Goal: Task Accomplishment & Management: Manage account settings

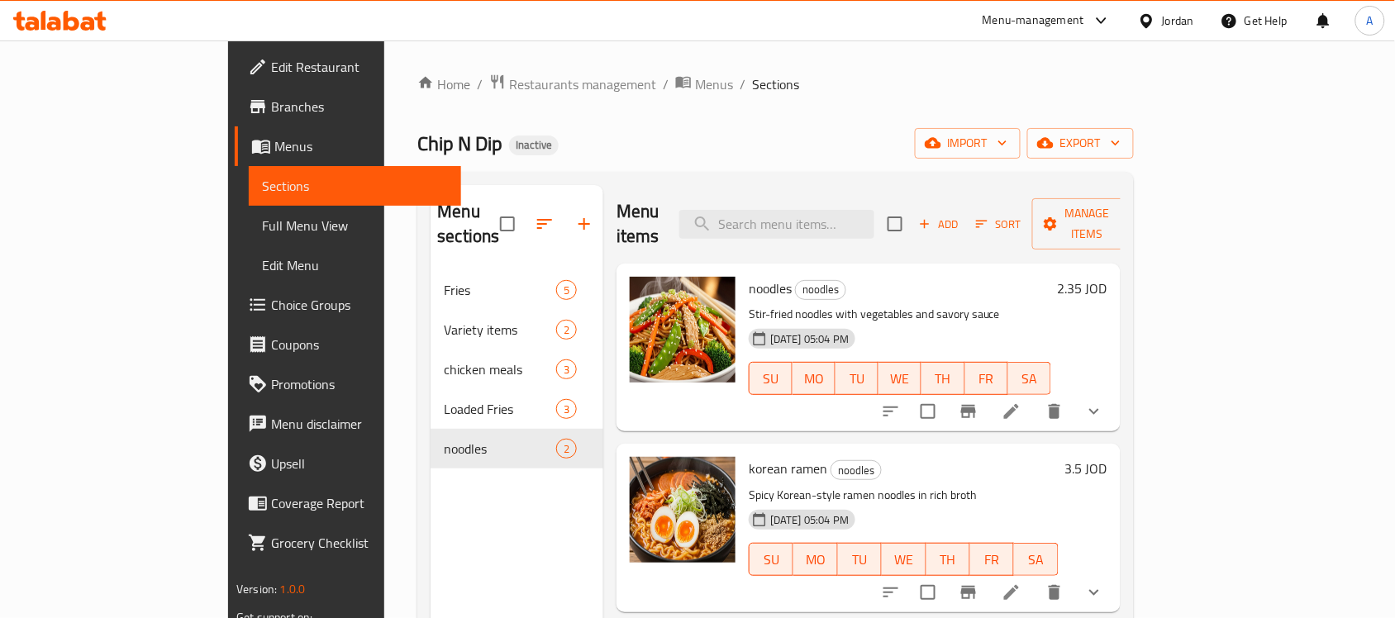
click at [76, 18] on icon at bounding box center [72, 21] width 16 height 20
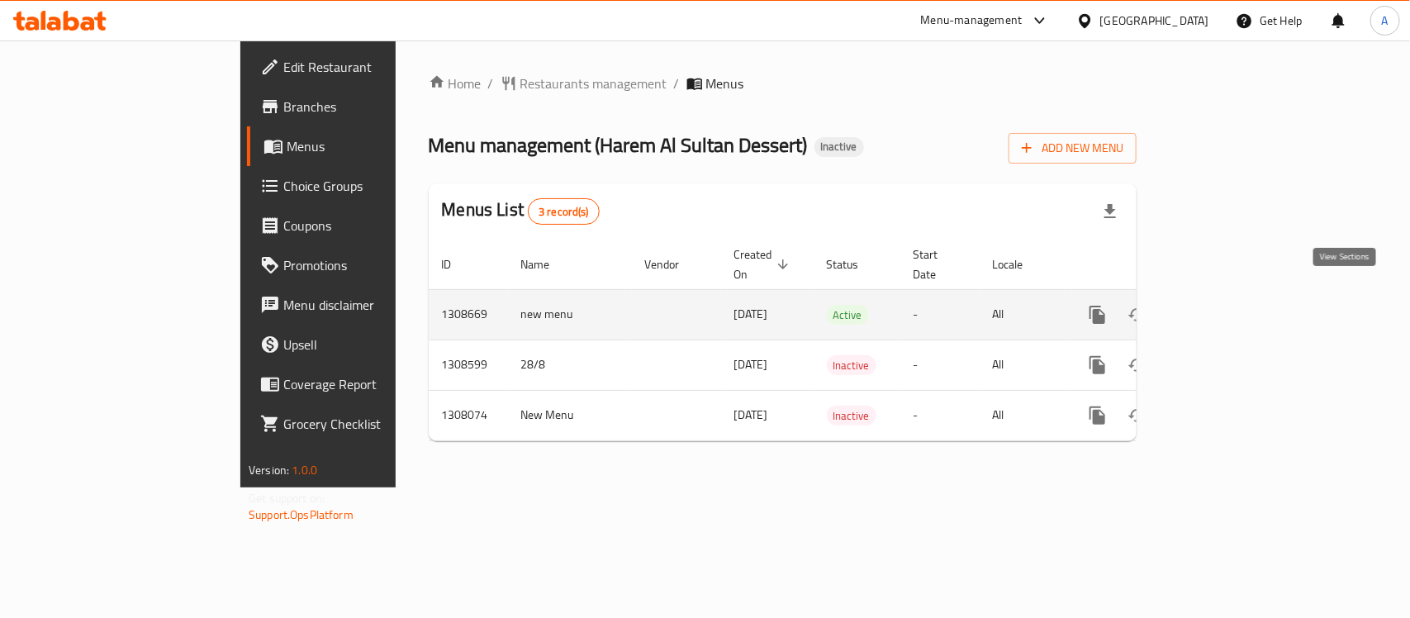
click at [1227, 305] on icon "enhanced table" at bounding box center [1217, 315] width 20 height 20
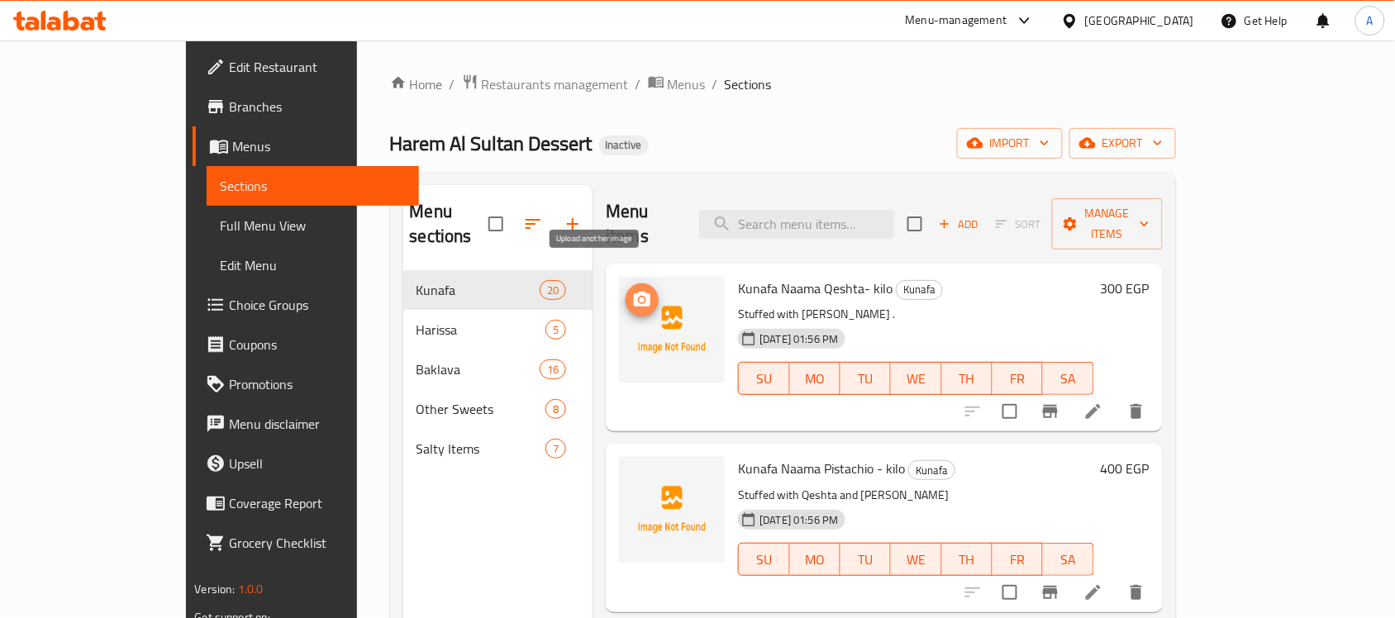
click at [634, 292] on icon "upload picture" at bounding box center [642, 299] width 17 height 15
click at [625, 283] on button "upload picture" at bounding box center [641, 299] width 33 height 33
click at [1103, 402] on icon at bounding box center [1093, 412] width 20 height 20
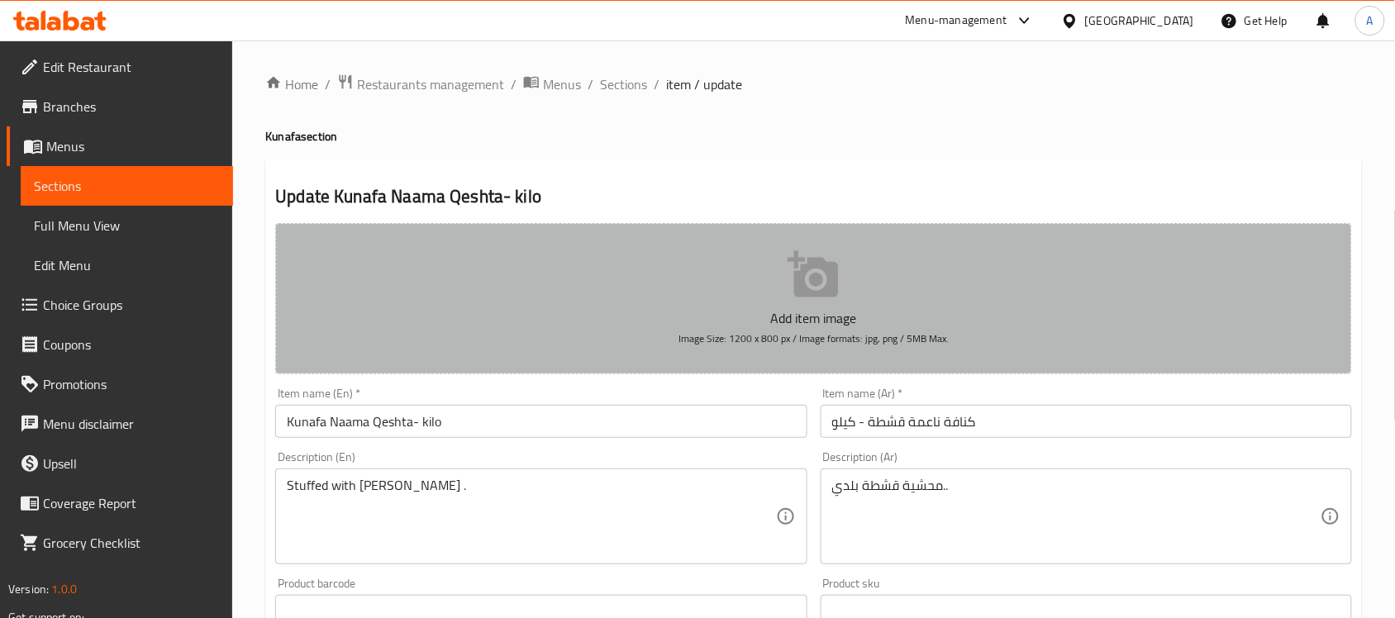
click at [807, 298] on icon "button" at bounding box center [813, 275] width 53 height 53
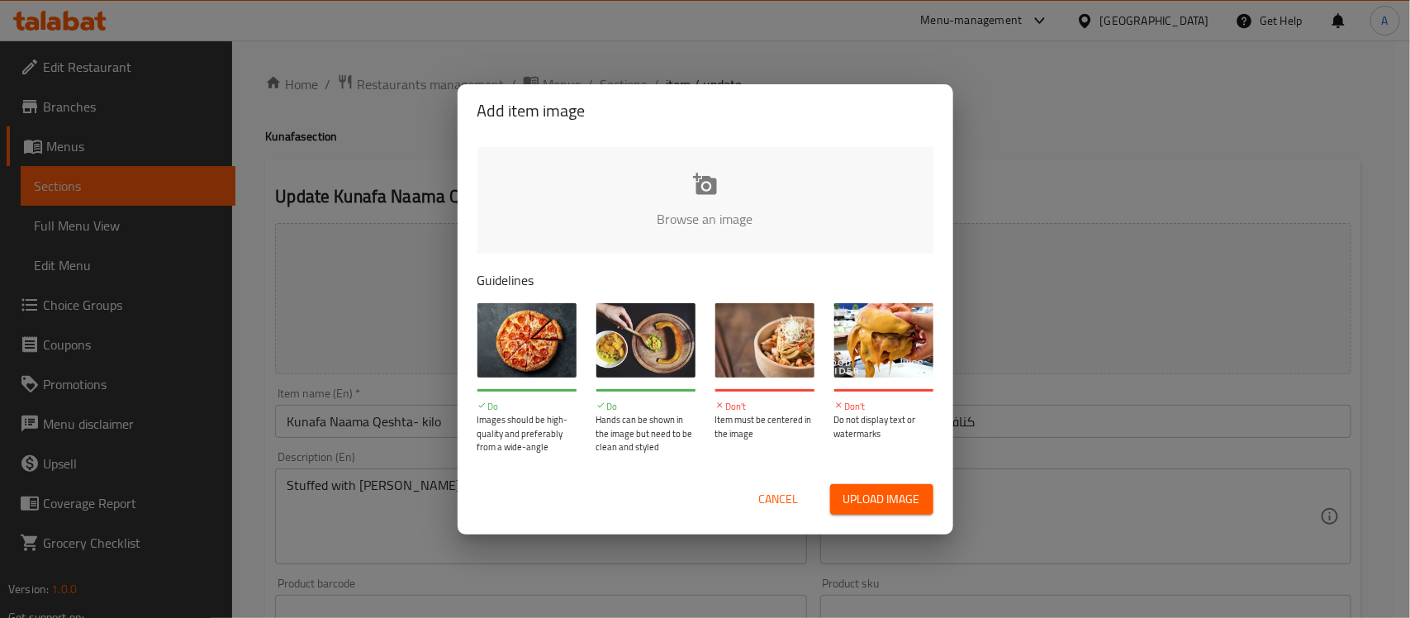
click at [894, 497] on span "Upload image" at bounding box center [881, 499] width 77 height 21
click at [774, 486] on button "Cancel" at bounding box center [779, 499] width 53 height 31
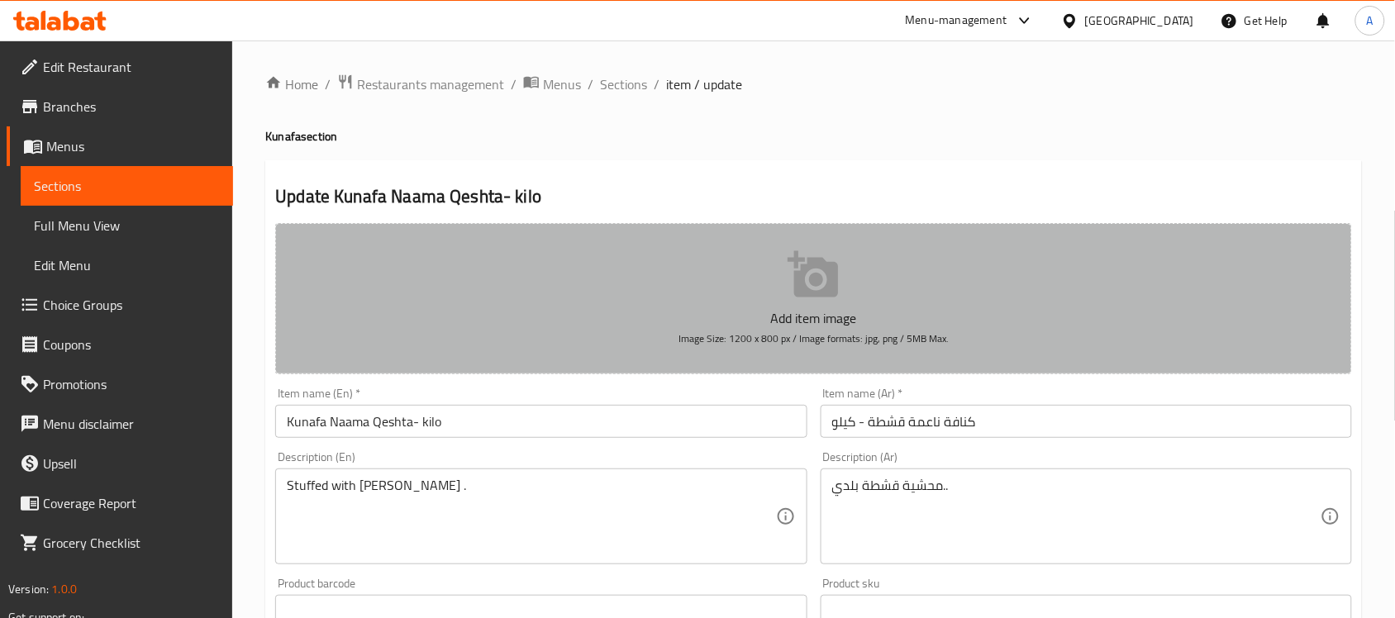
click at [833, 287] on icon "button" at bounding box center [812, 274] width 50 height 46
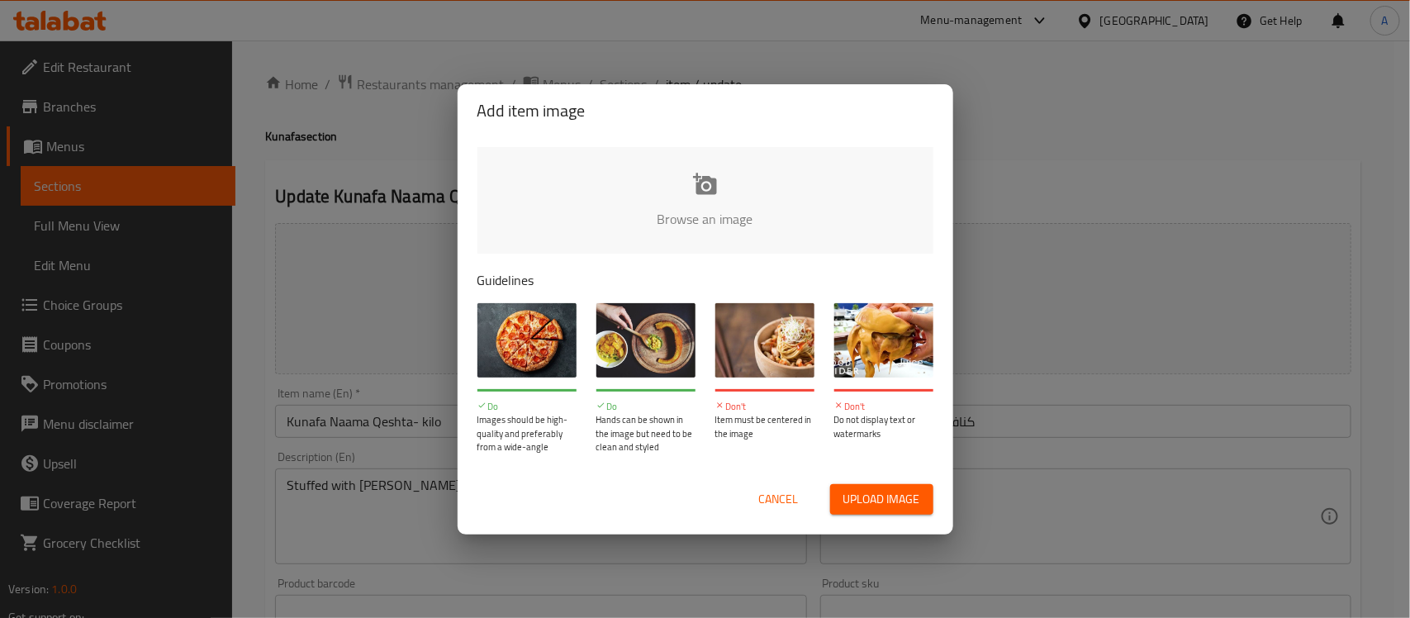
click at [898, 501] on span "Upload image" at bounding box center [881, 499] width 77 height 21
click at [782, 500] on span "Cancel" at bounding box center [779, 499] width 40 height 21
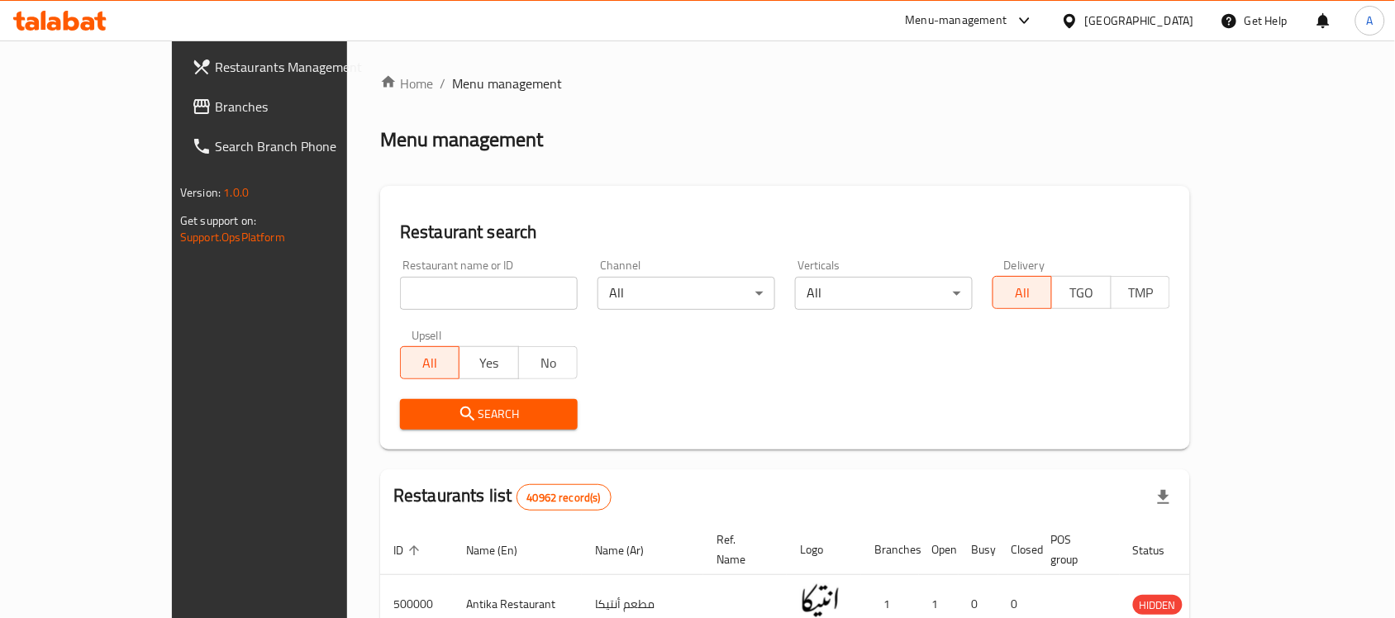
click at [473, 279] on input "search" at bounding box center [489, 293] width 178 height 33
paste input "775495"
type input "775495"
click button "Search" at bounding box center [489, 414] width 178 height 31
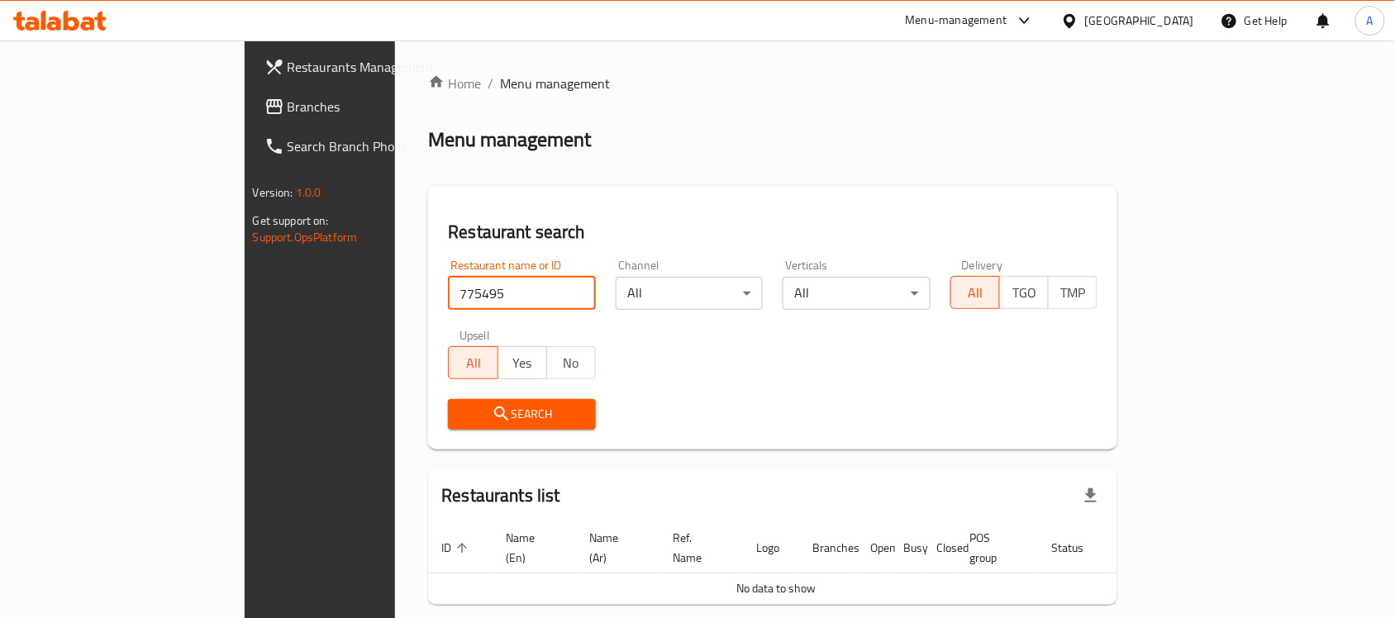
click at [251, 93] on link "Branches" at bounding box center [364, 107] width 226 height 40
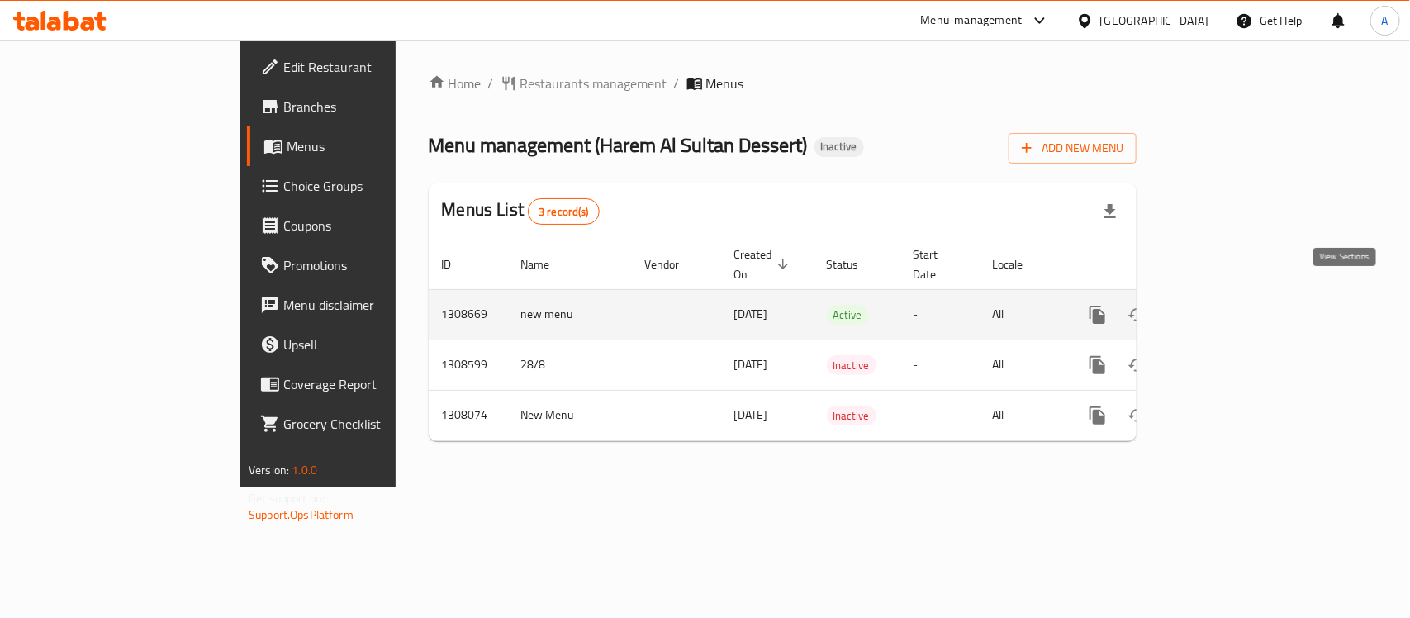
click at [1237, 300] on link "enhanced table" at bounding box center [1217, 315] width 40 height 40
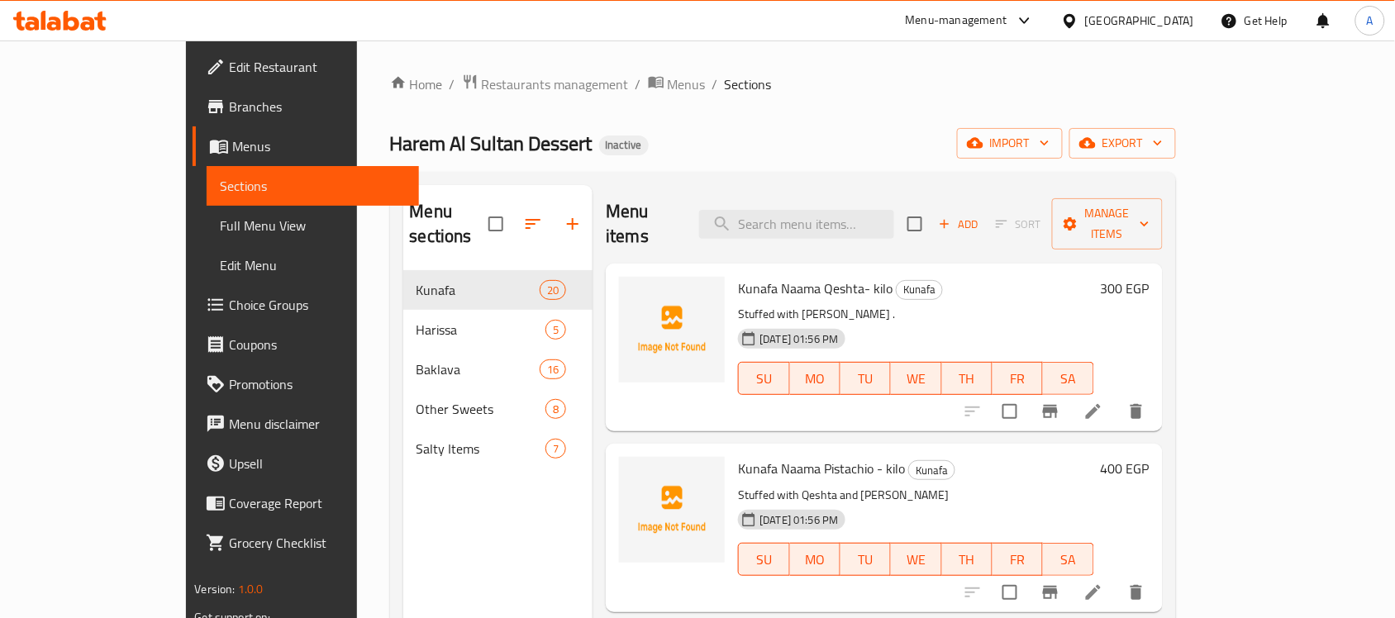
click at [1324, 22] on div at bounding box center [1323, 21] width 18 height 40
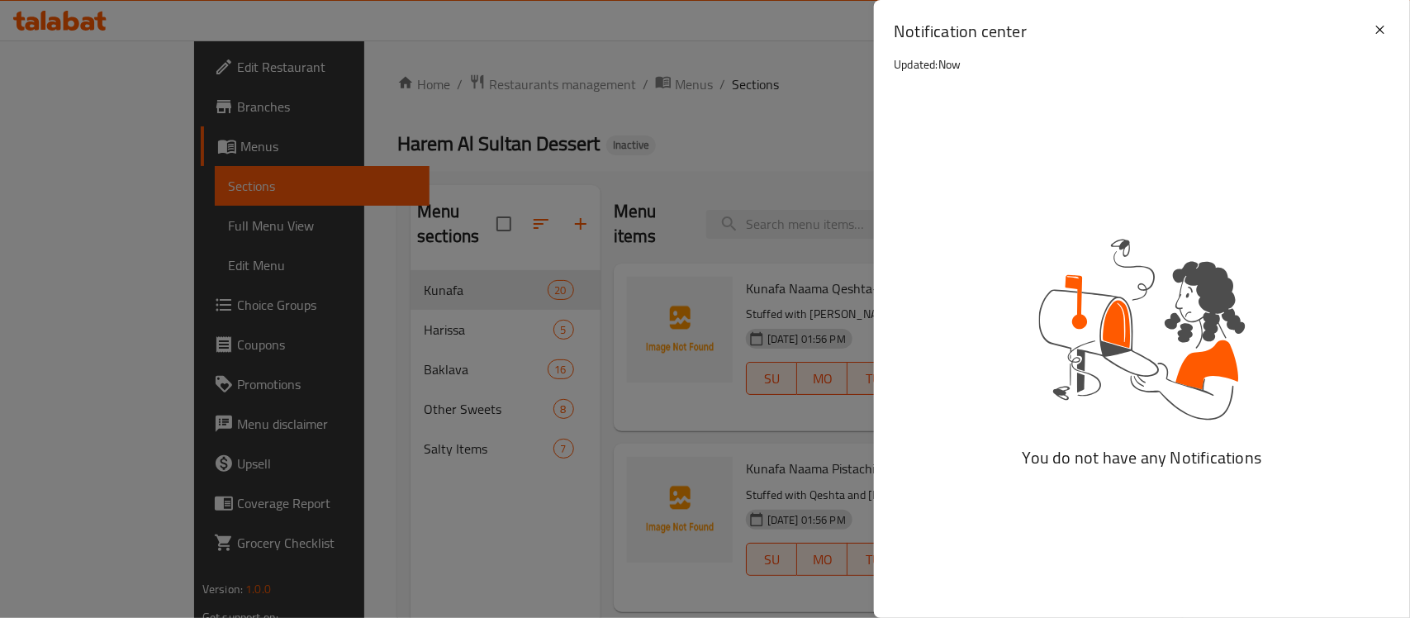
click at [1390, 23] on div "Notification center Updated: Now" at bounding box center [1142, 50] width 536 height 101
click at [1384, 26] on icon at bounding box center [1380, 30] width 8 height 8
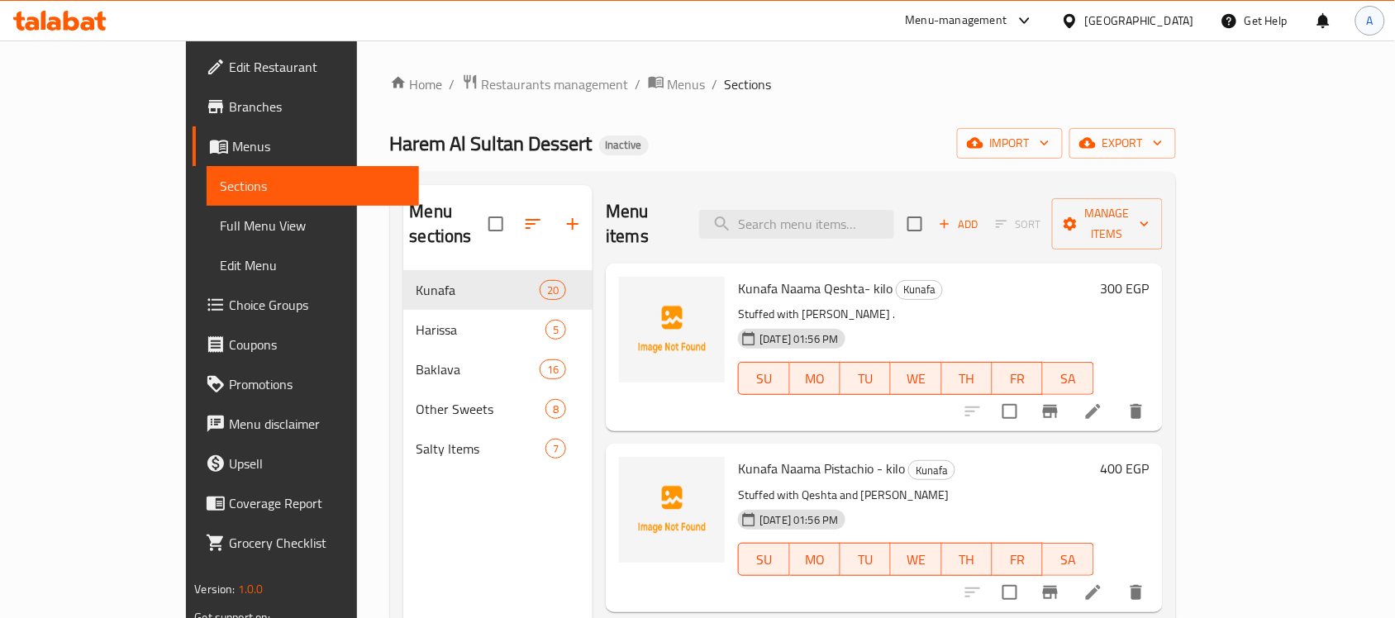
click at [1368, 26] on span "A" at bounding box center [1369, 21] width 7 height 18
click at [1257, 26] on div "Get Help" at bounding box center [1253, 21] width 67 height 40
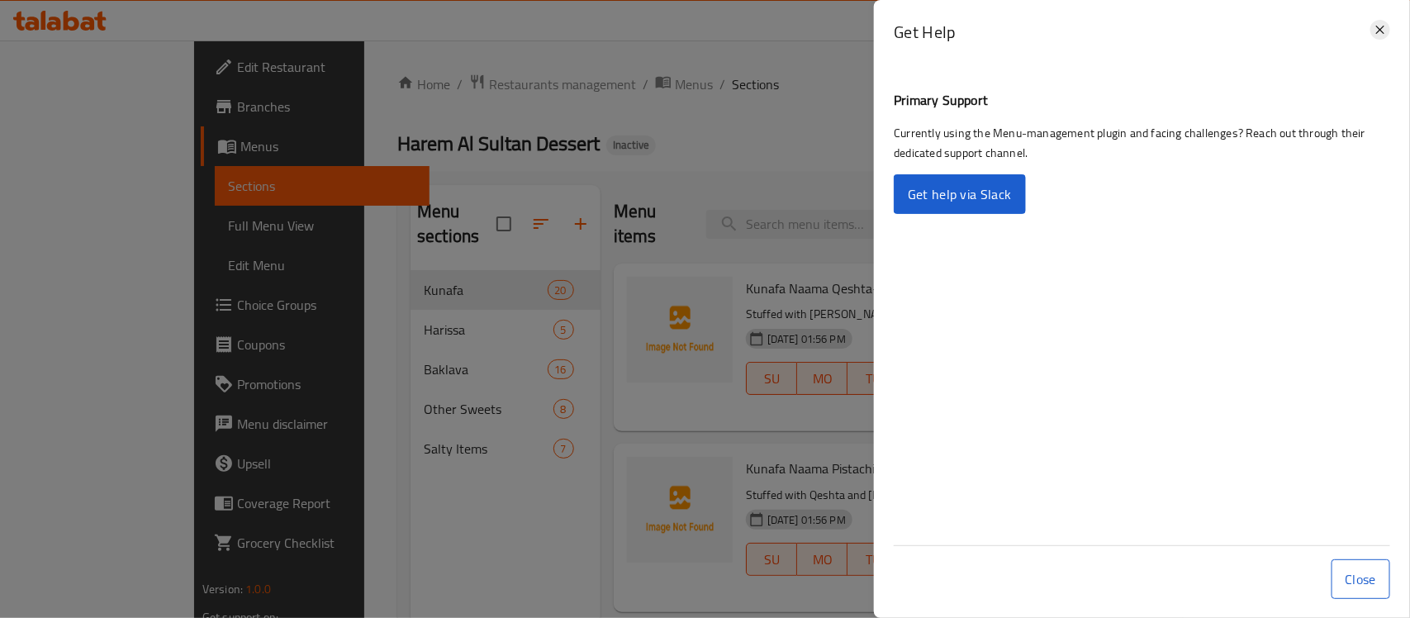
click at [1385, 21] on icon at bounding box center [1381, 30] width 20 height 20
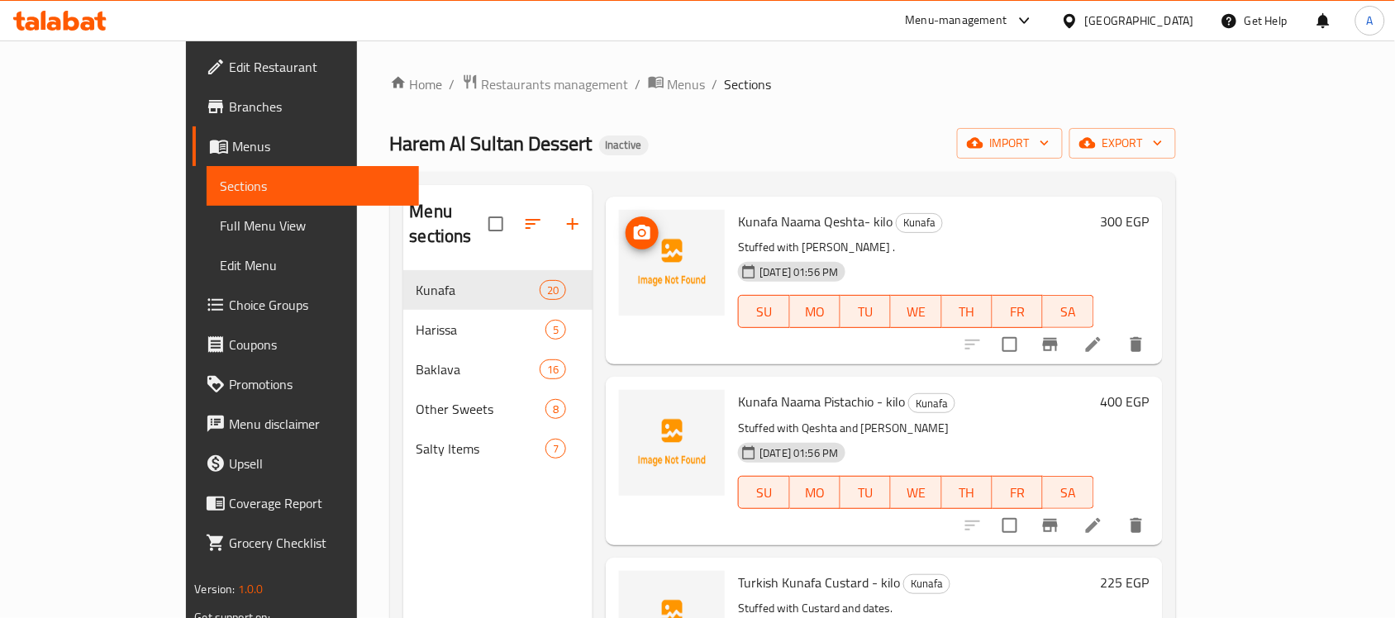
scroll to position [103, 0]
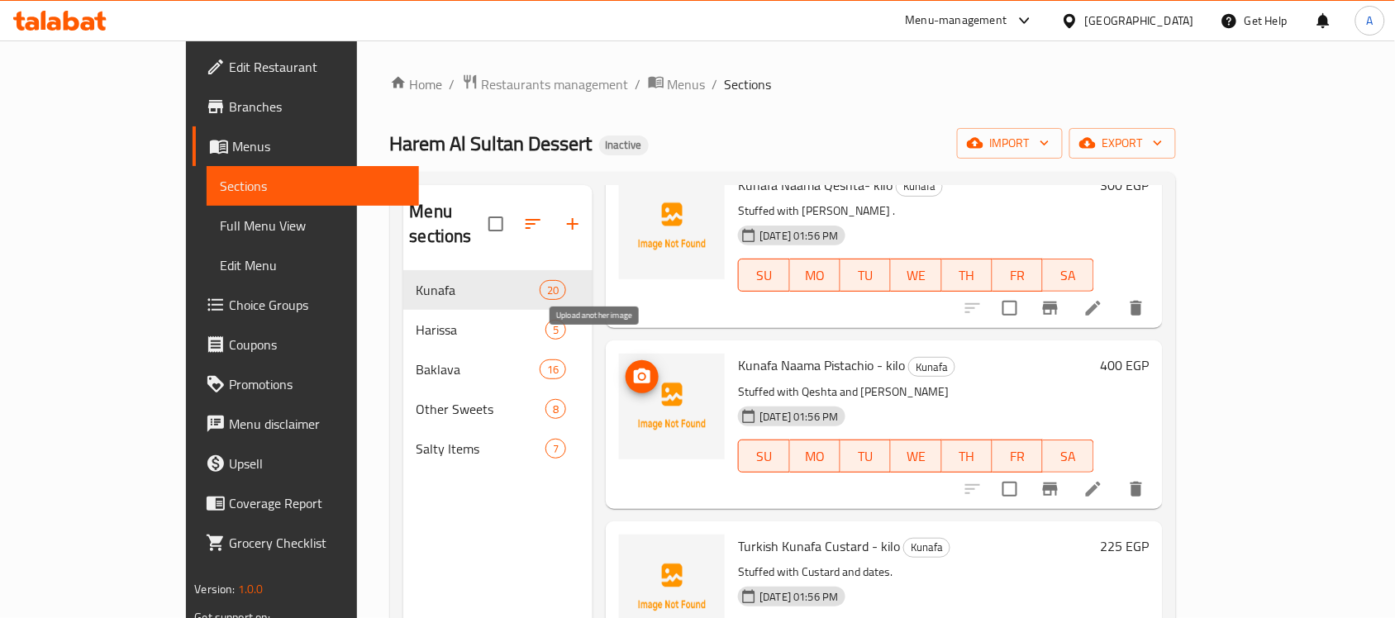
click at [634, 368] on icon "upload picture" at bounding box center [642, 375] width 17 height 15
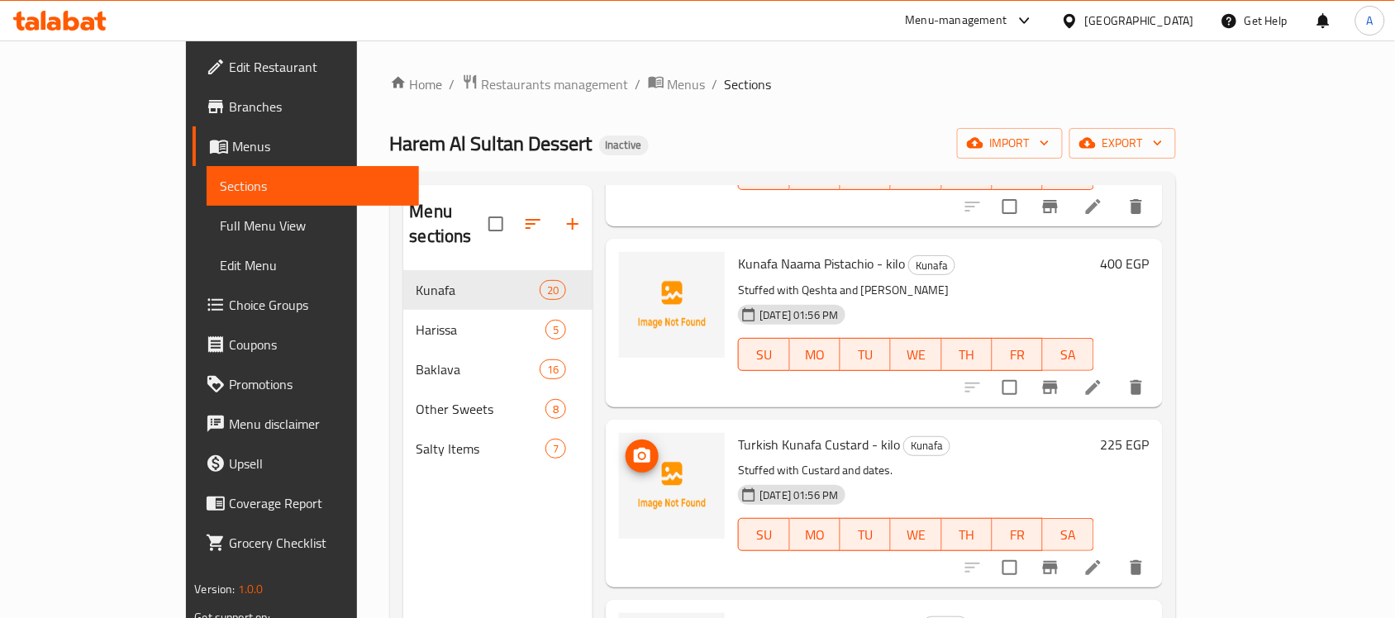
scroll to position [207, 0]
click at [639, 452] on circle "upload picture" at bounding box center [641, 454] width 5 height 5
click at [632, 264] on icon "upload picture" at bounding box center [642, 274] width 20 height 20
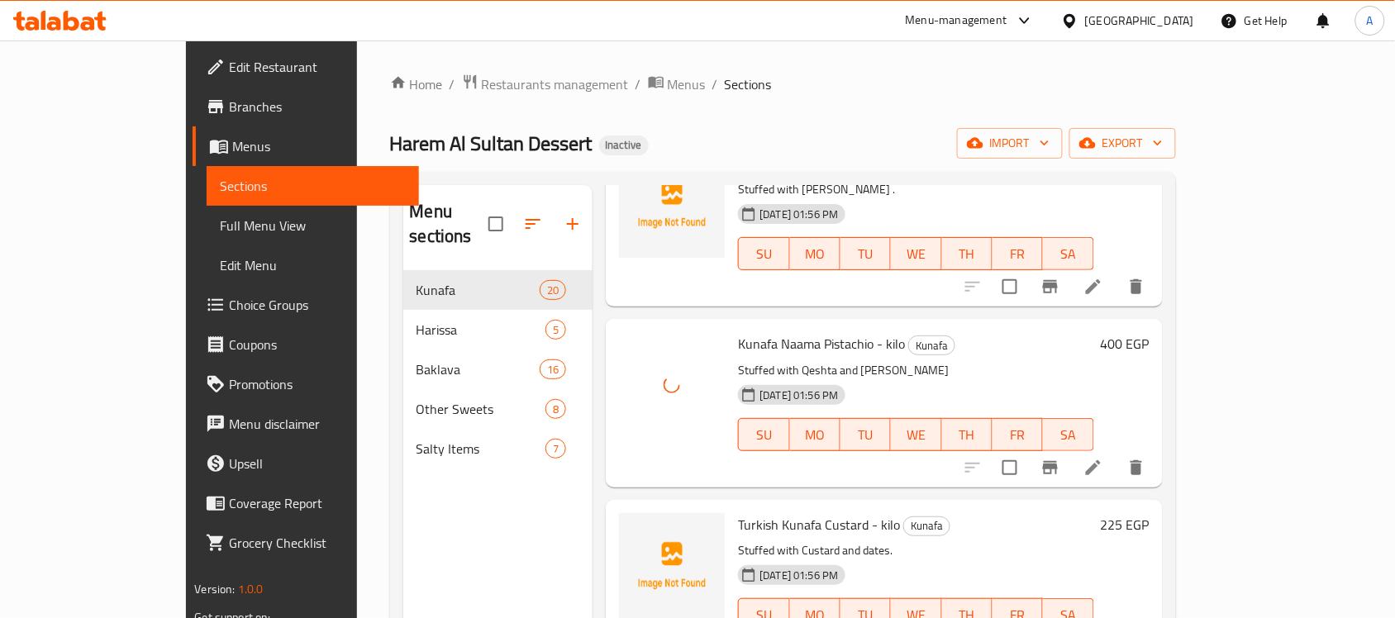
scroll to position [0, 0]
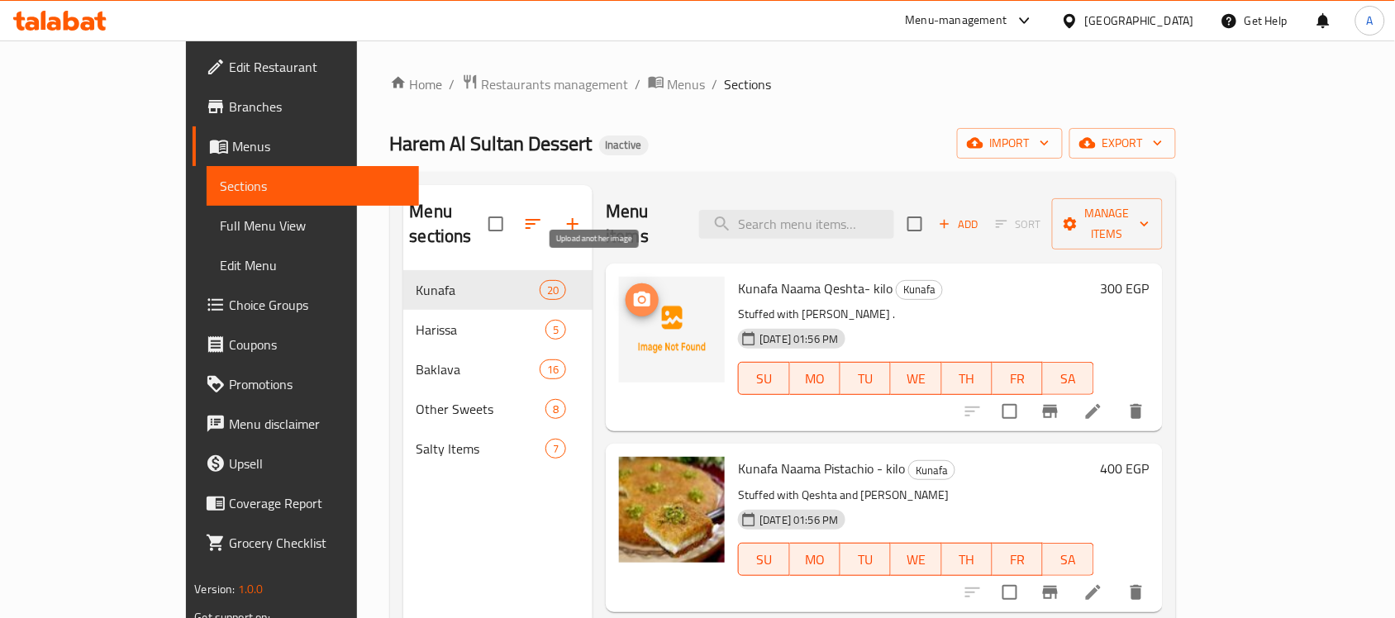
click at [625, 283] on button "upload picture" at bounding box center [641, 299] width 33 height 33
click at [634, 292] on icon "upload picture" at bounding box center [642, 299] width 17 height 15
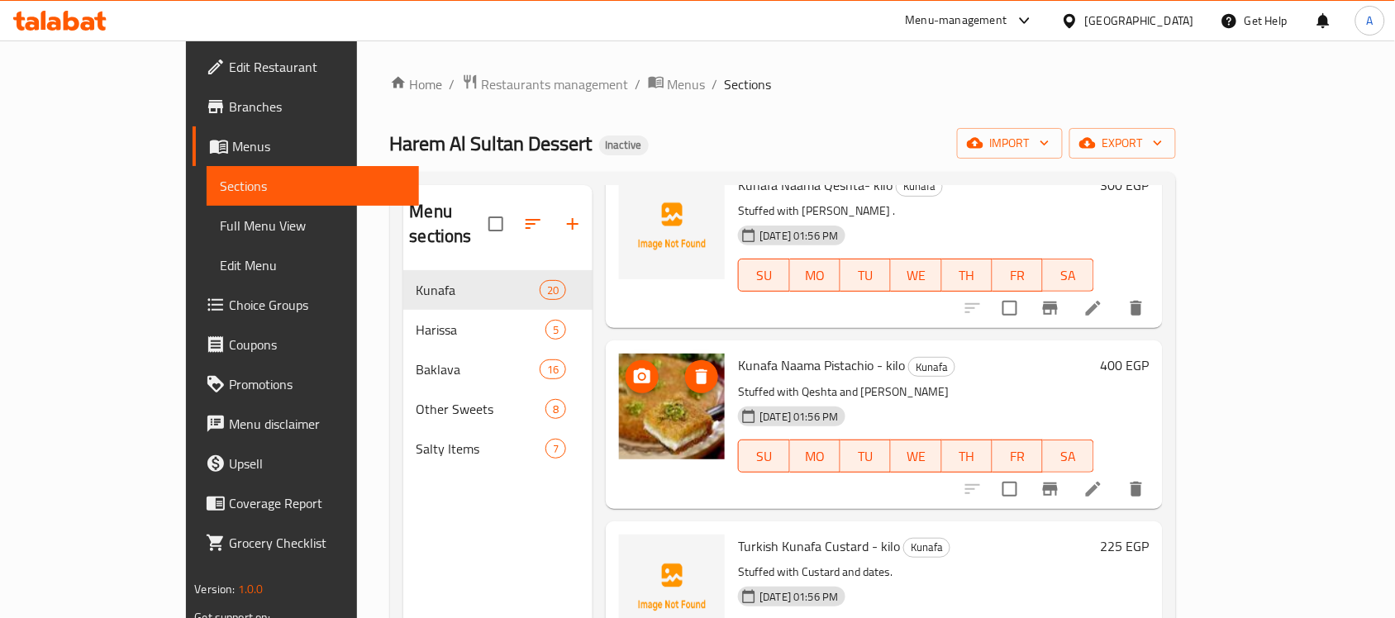
scroll to position [207, 0]
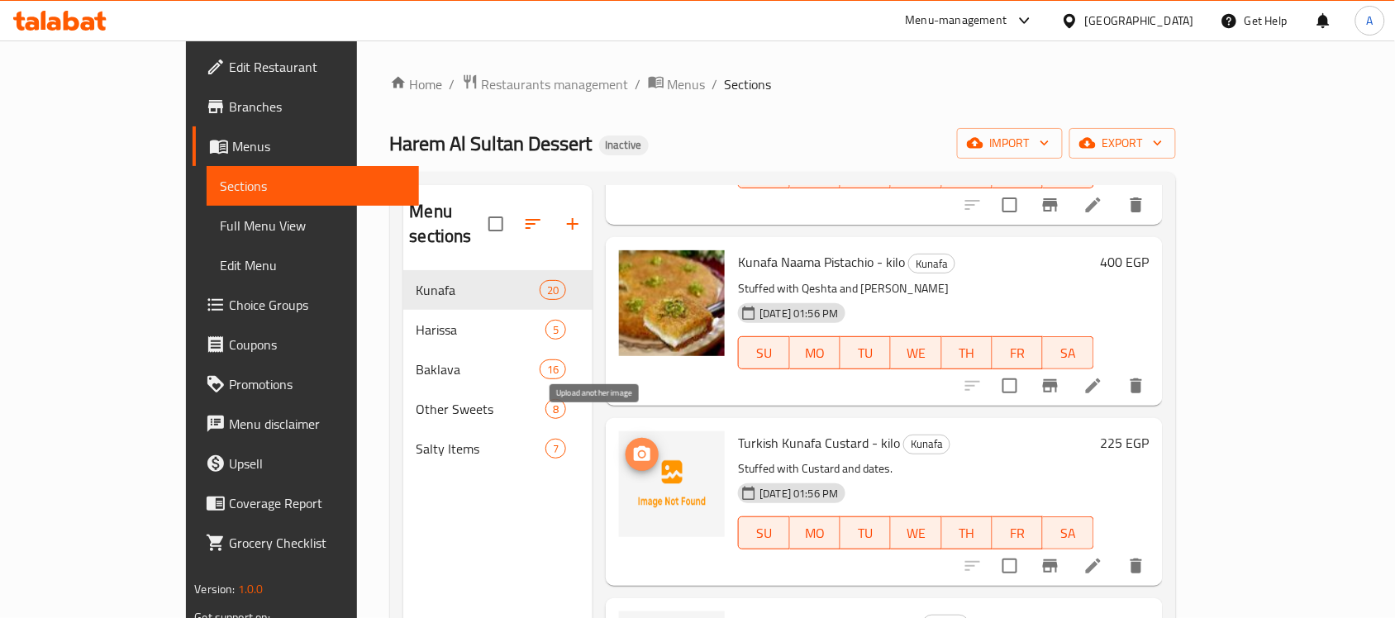
click at [634, 446] on icon "upload picture" at bounding box center [642, 453] width 17 height 15
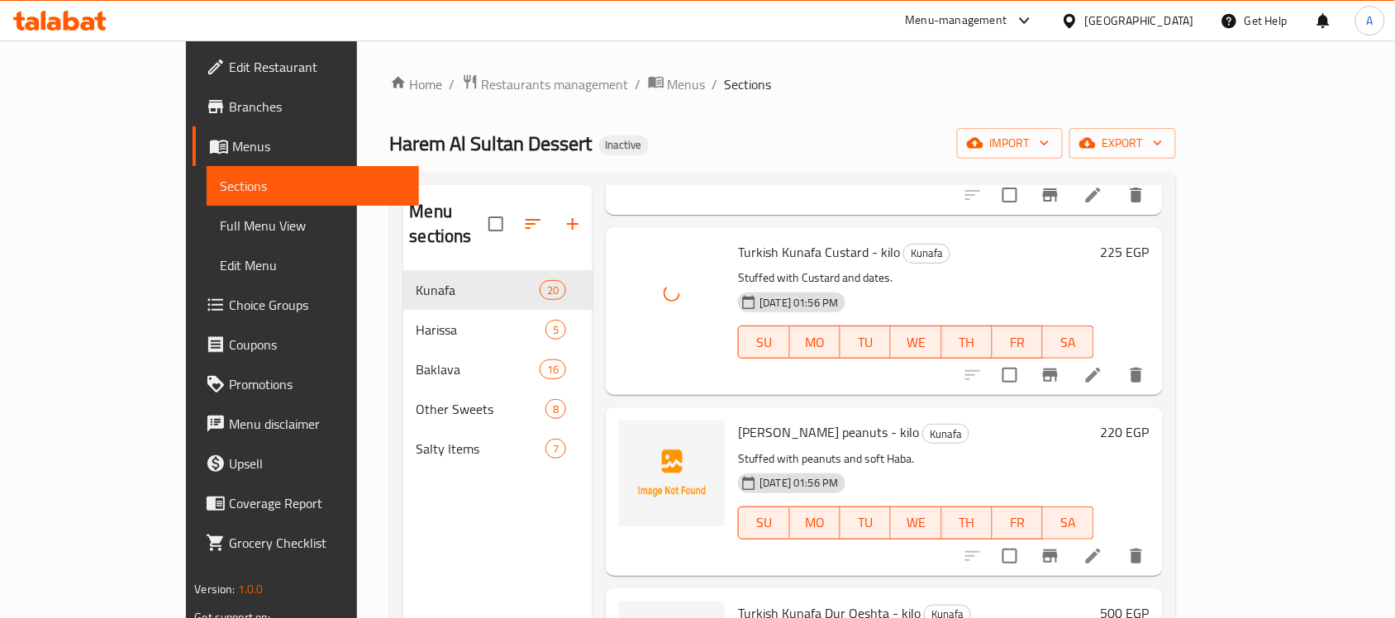
scroll to position [413, 0]
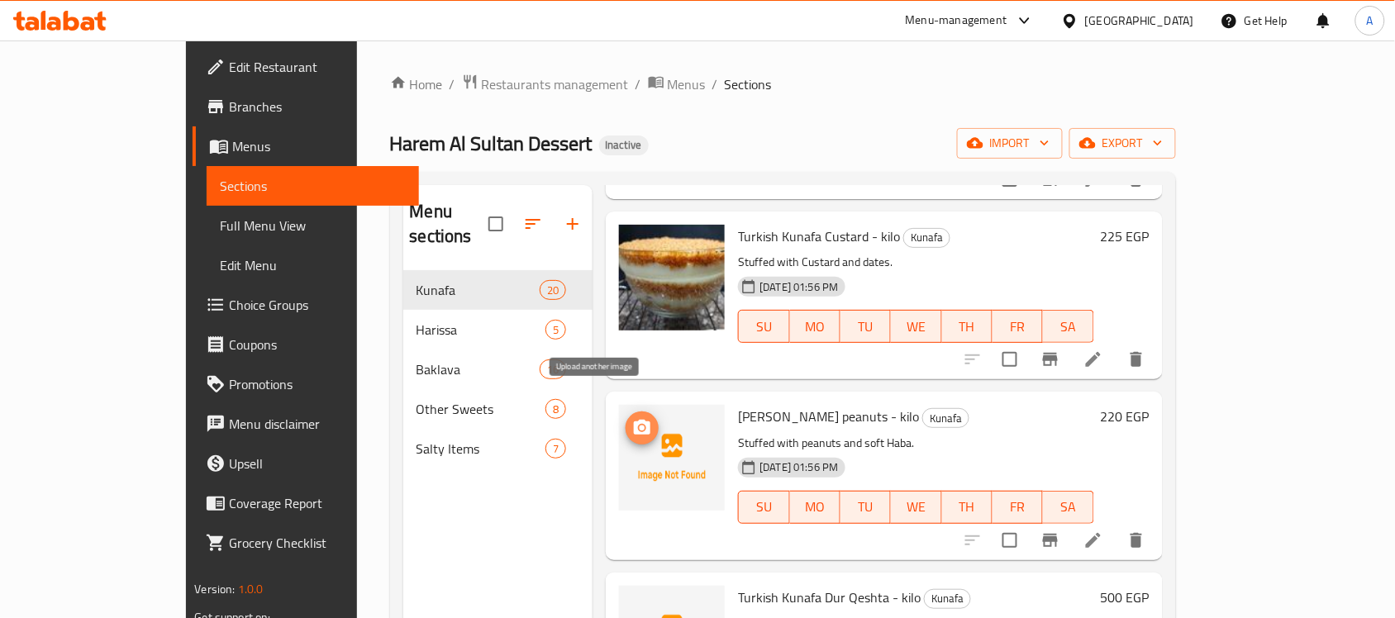
click at [632, 418] on icon "upload picture" at bounding box center [642, 428] width 20 height 20
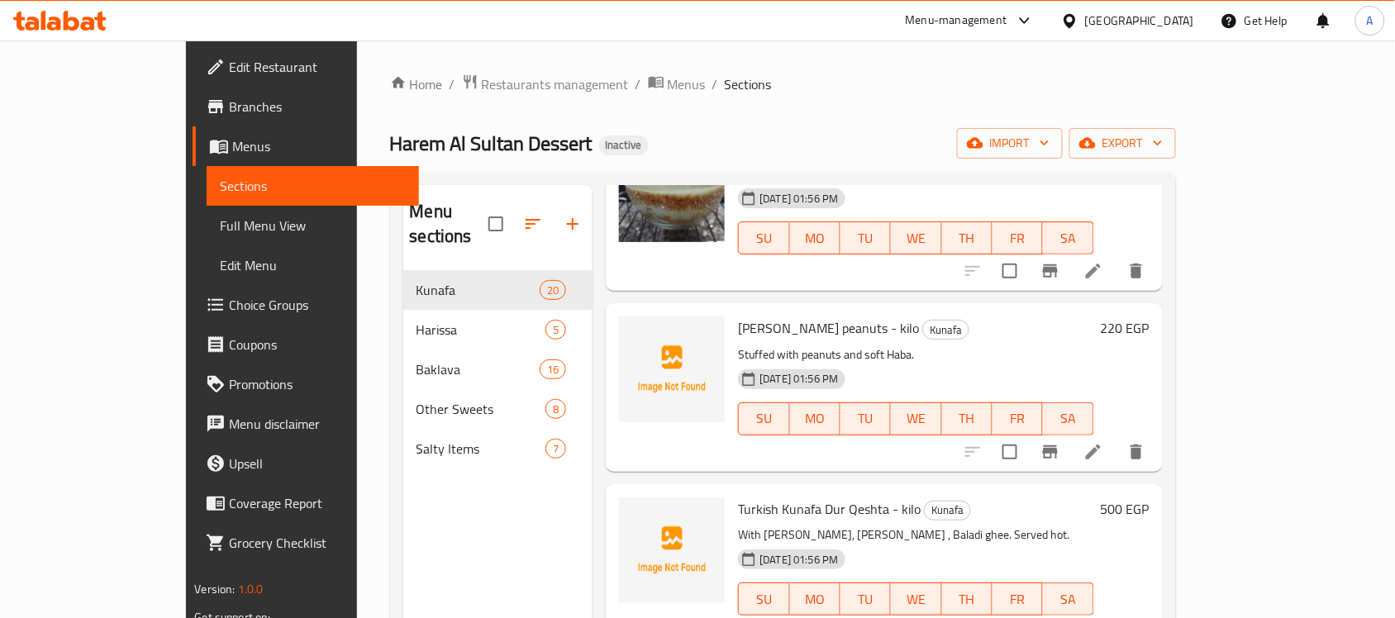
scroll to position [620, 0]
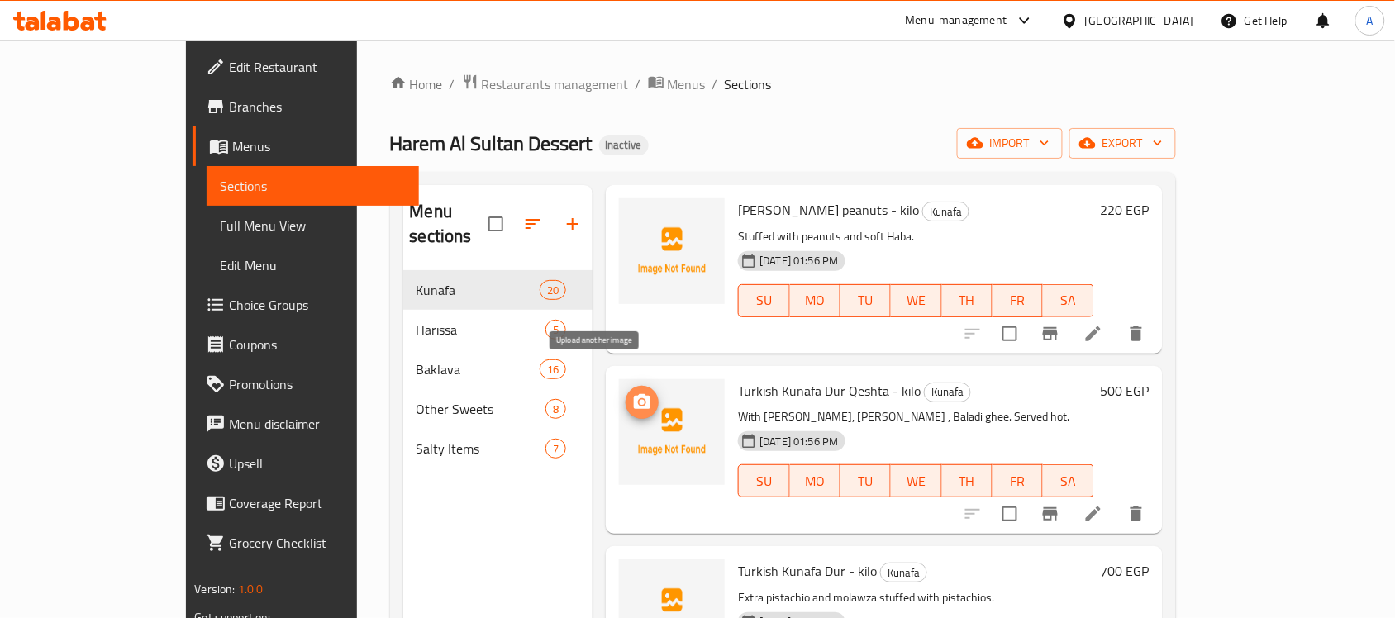
click at [632, 392] on icon "upload picture" at bounding box center [642, 402] width 20 height 20
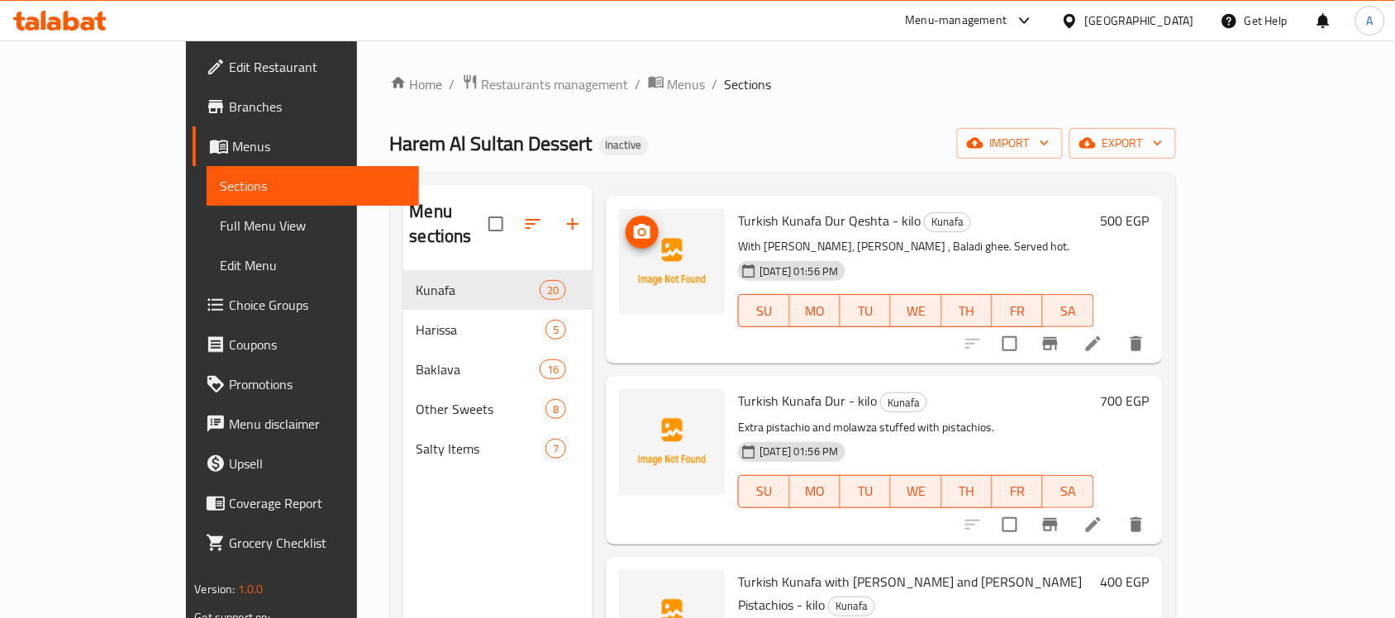
scroll to position [826, 0]
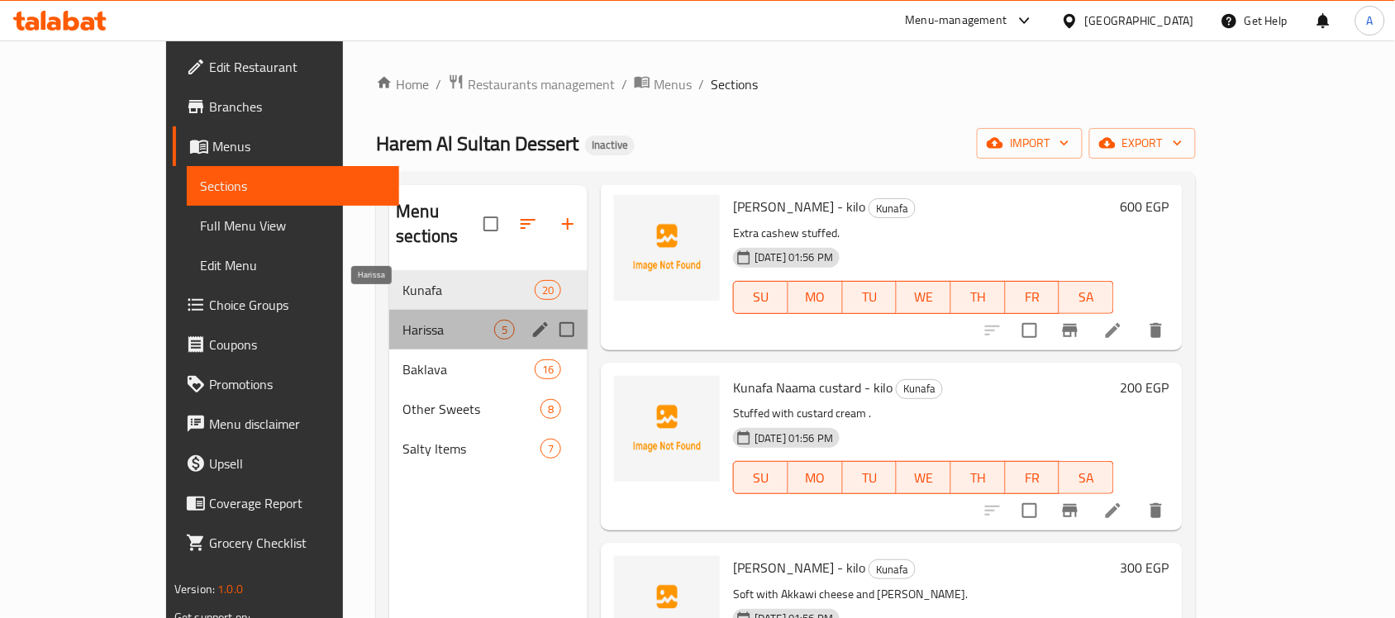
click at [402, 320] on span "Harissa" at bounding box center [448, 330] width 92 height 20
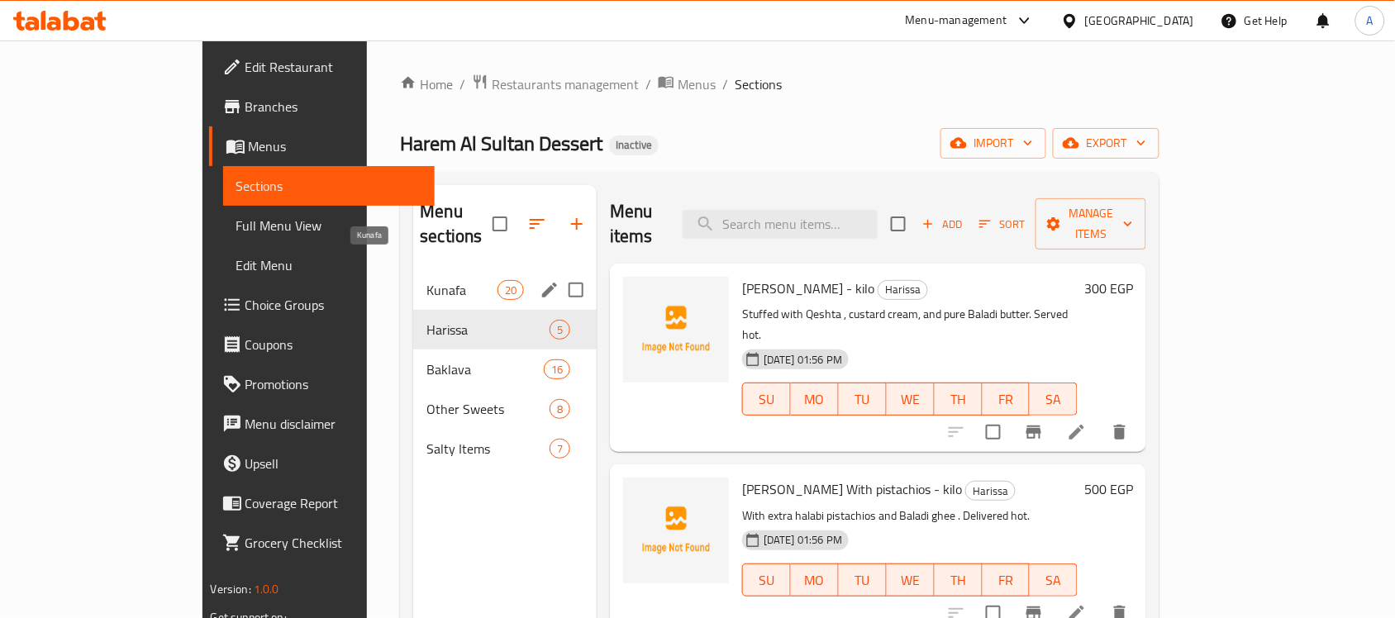
click at [426, 280] on span "Kunafa" at bounding box center [461, 290] width 70 height 20
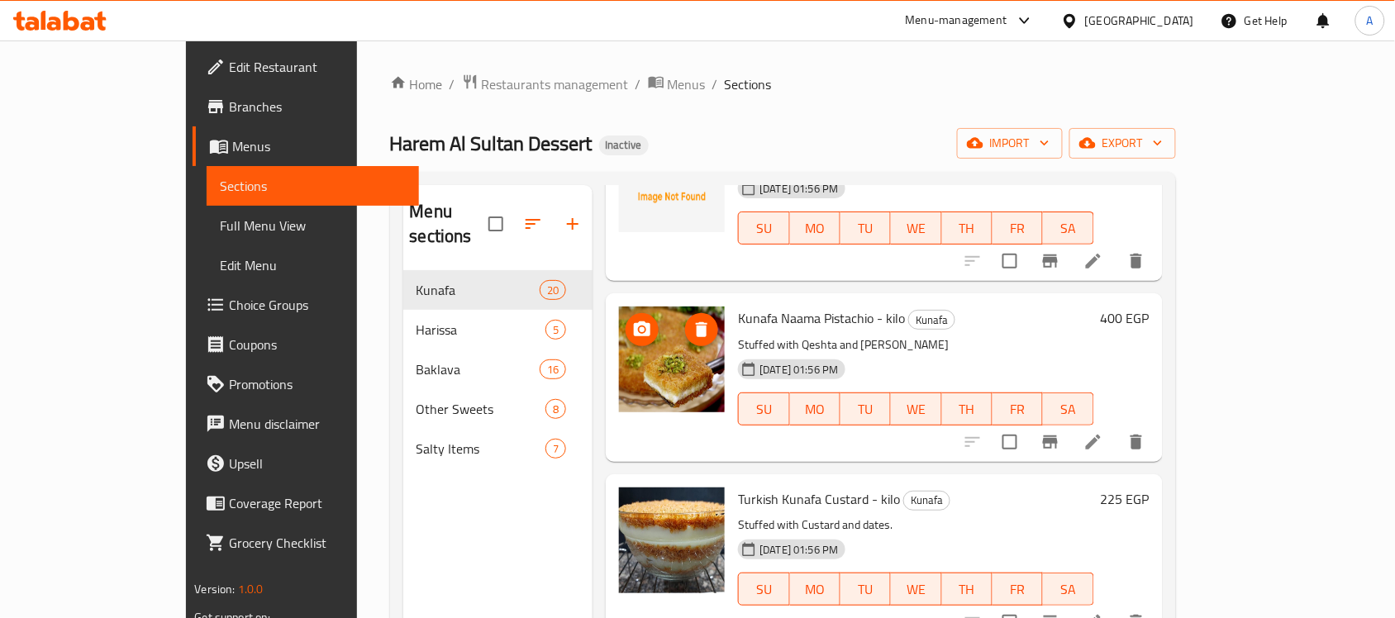
scroll to position [103, 0]
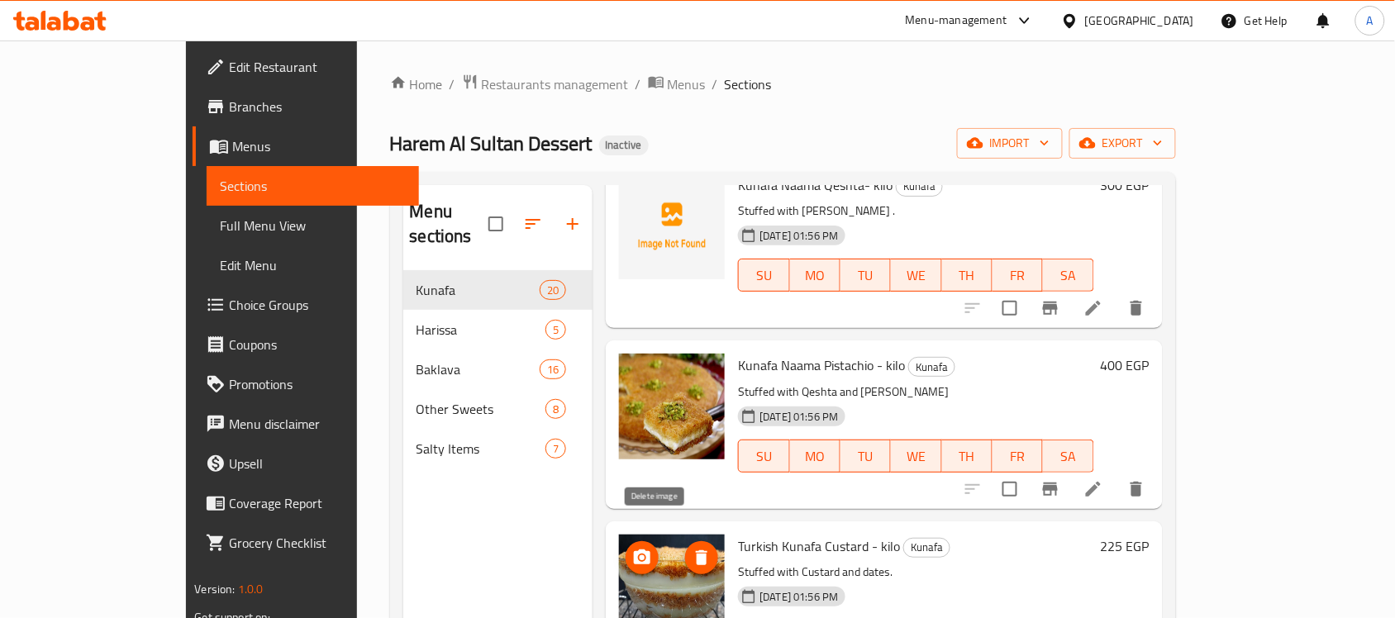
click at [696, 550] on icon "delete image" at bounding box center [702, 557] width 12 height 15
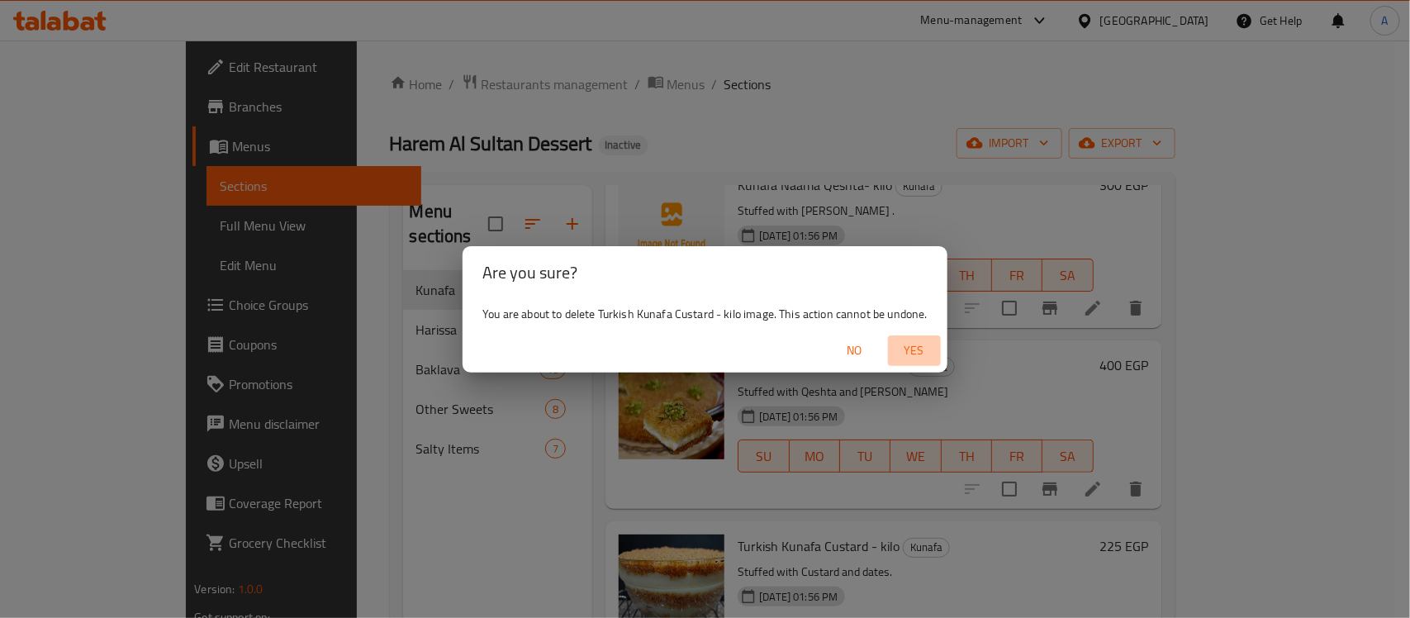
click at [915, 343] on span "Yes" at bounding box center [915, 350] width 40 height 21
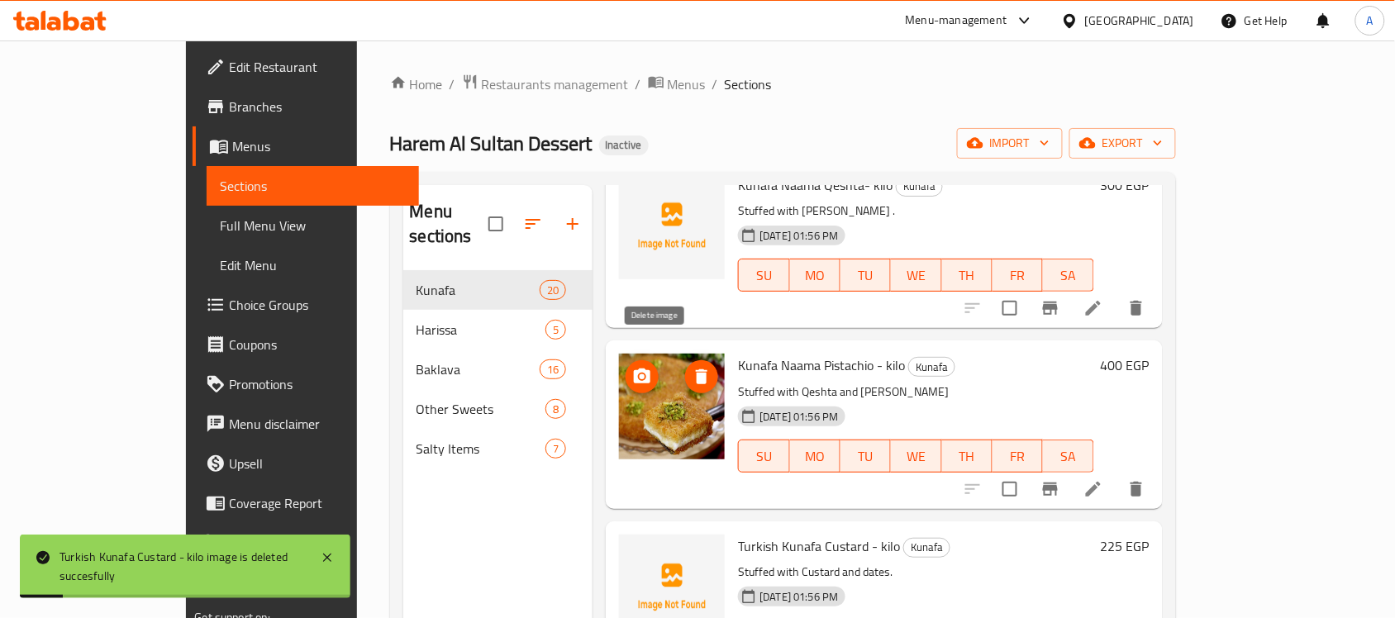
click at [696, 369] on icon "delete image" at bounding box center [702, 376] width 12 height 15
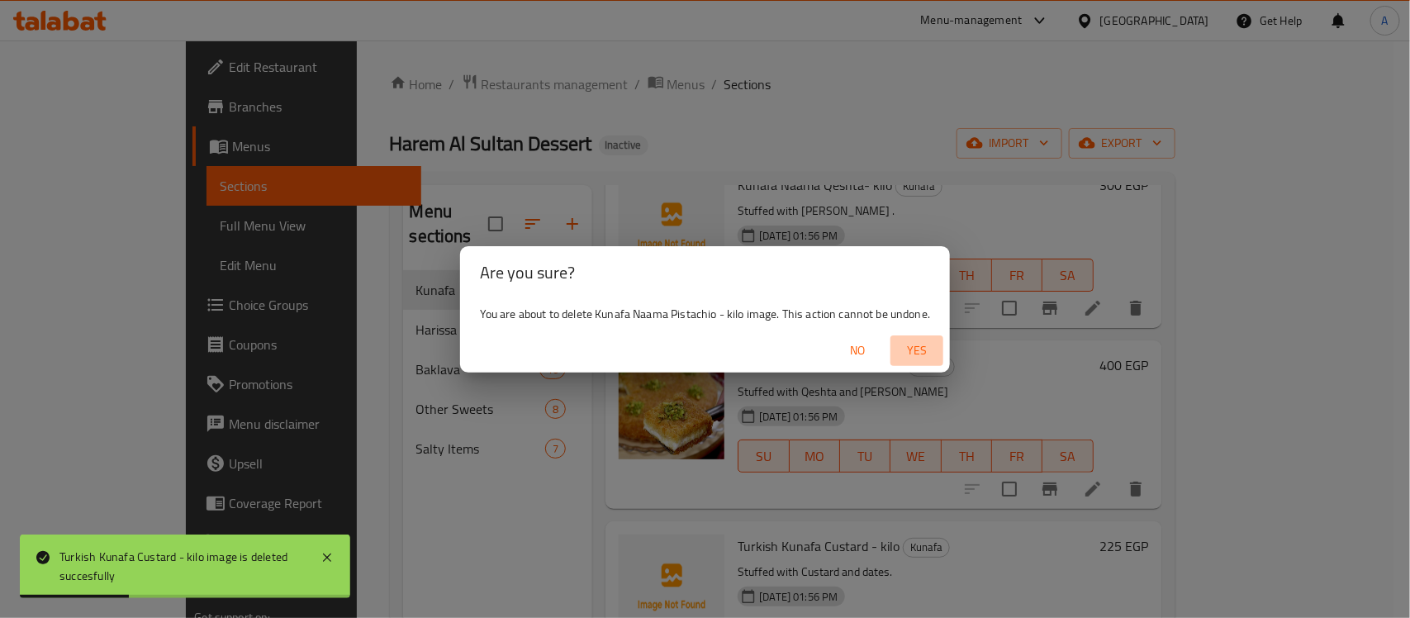
click at [914, 352] on span "Yes" at bounding box center [917, 350] width 40 height 21
